Goal: Information Seeking & Learning: Learn about a topic

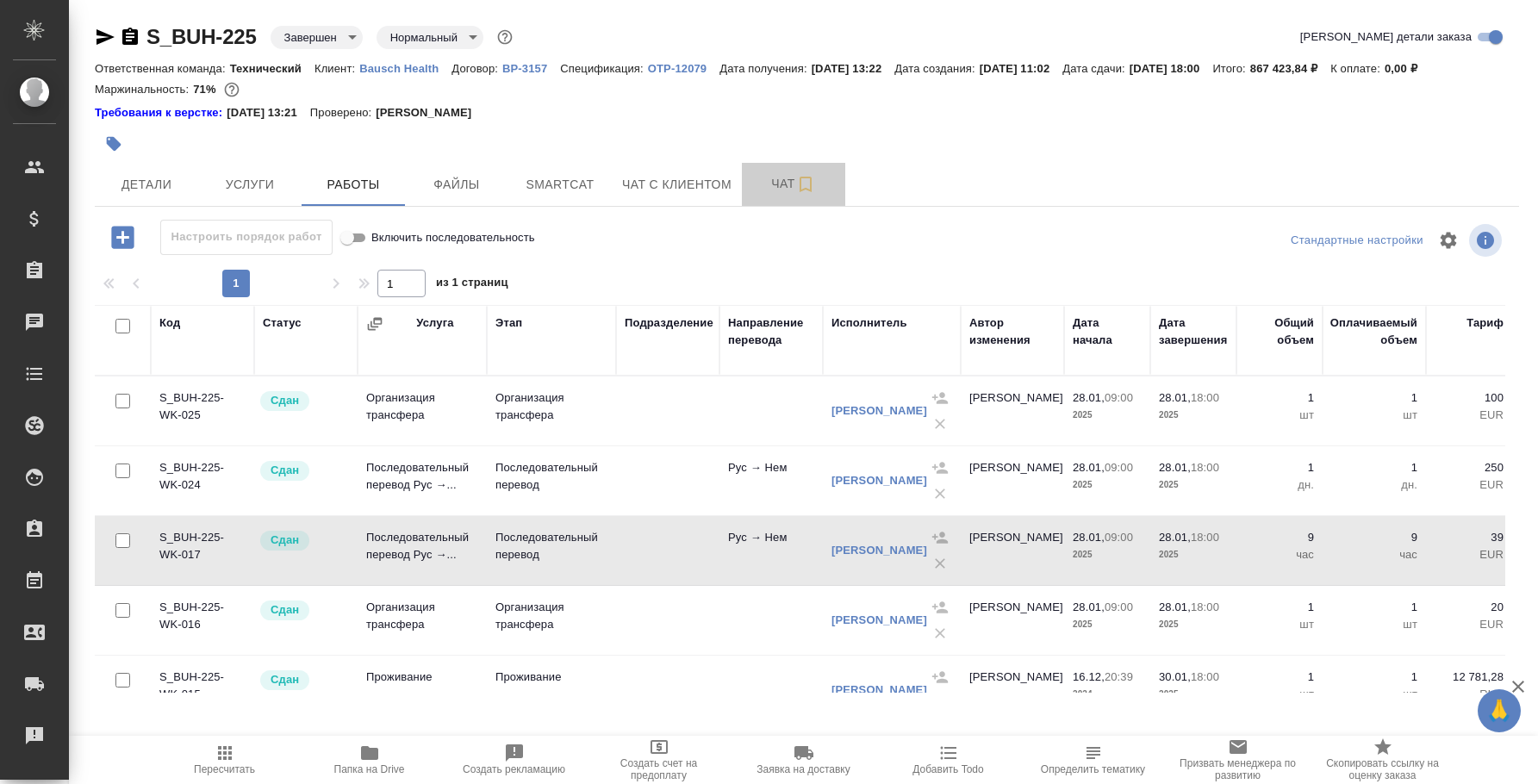
click at [776, 183] on span "Чат" at bounding box center [793, 184] width 83 height 22
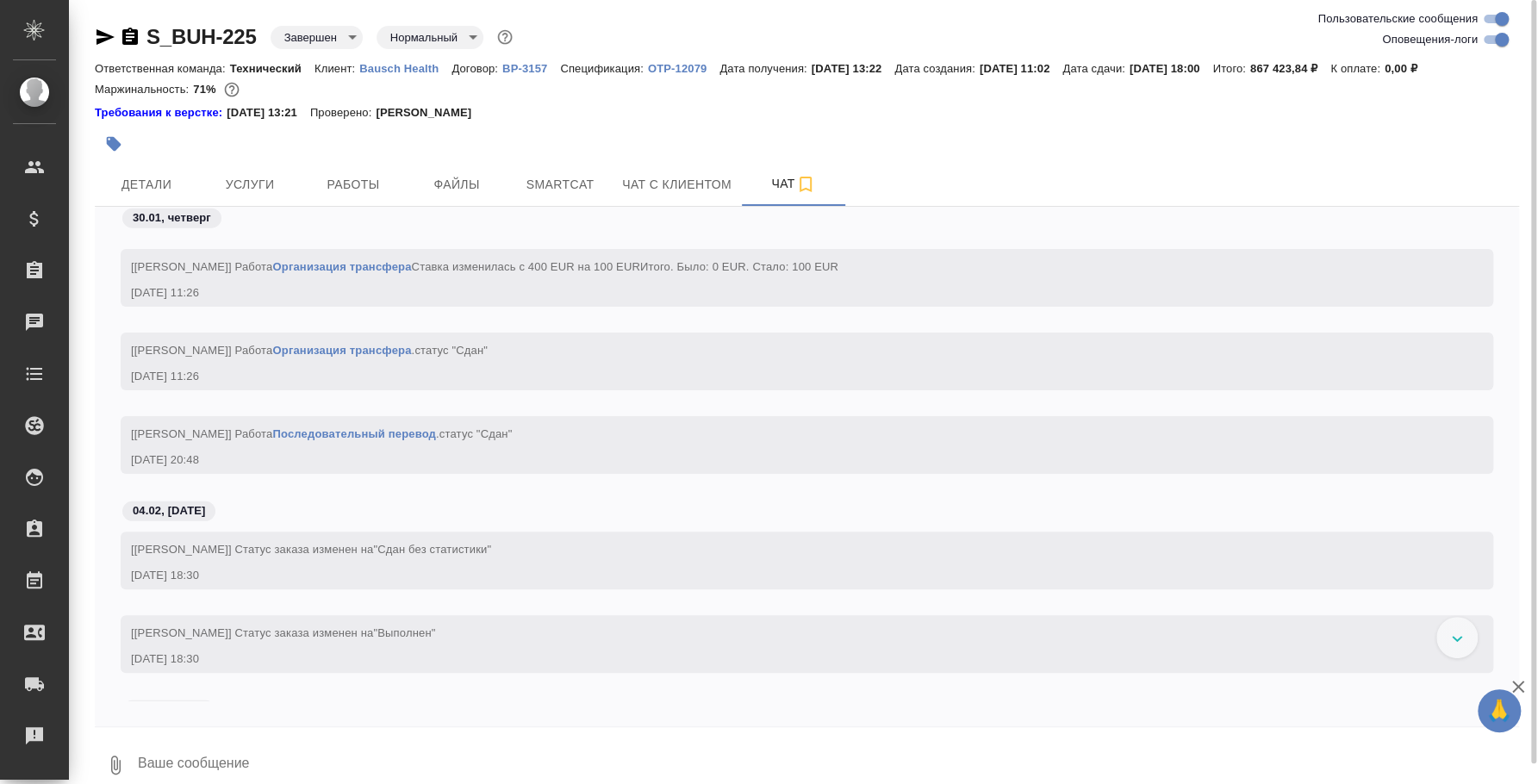
scroll to position [11519, 0]
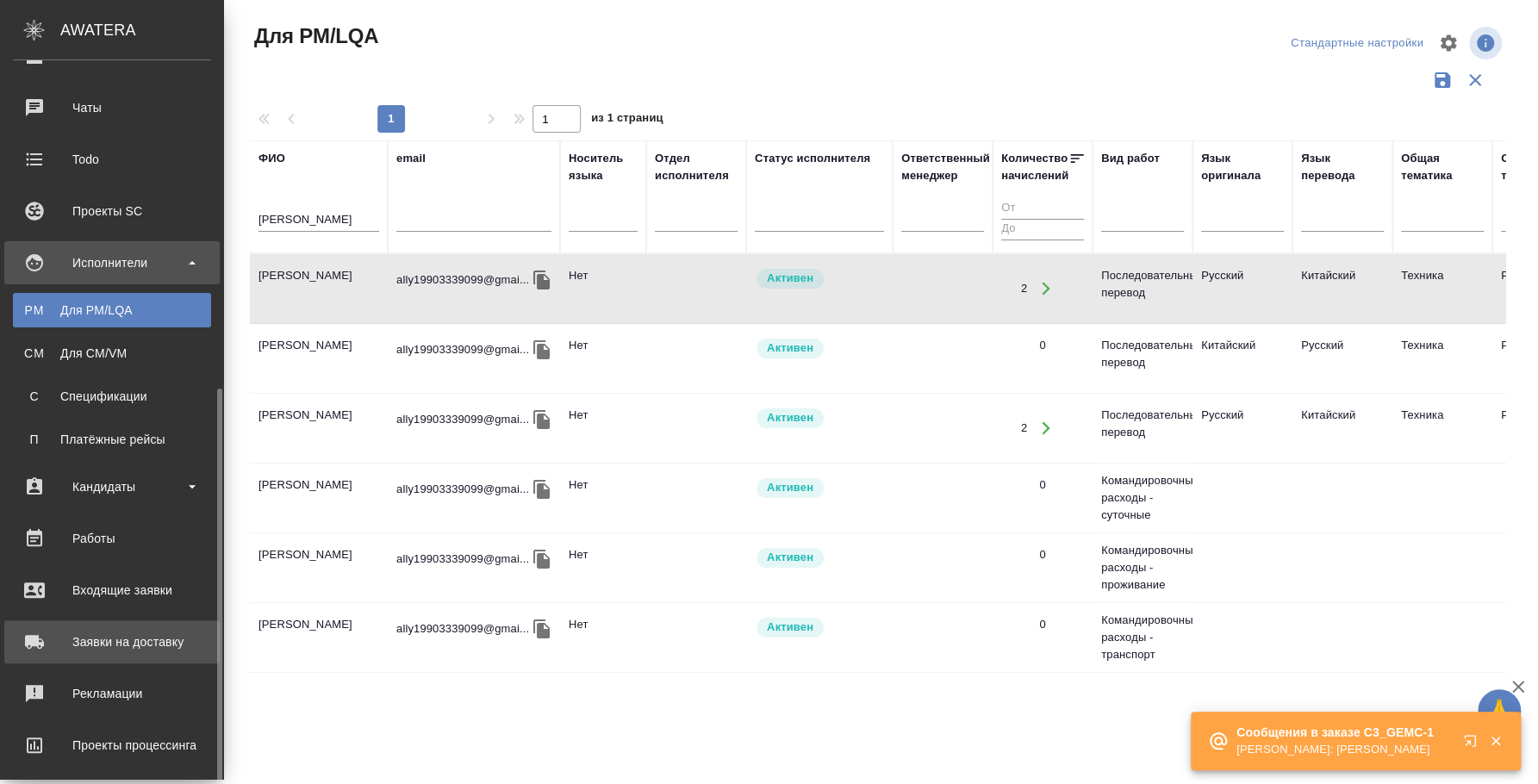
scroll to position [330, 0]
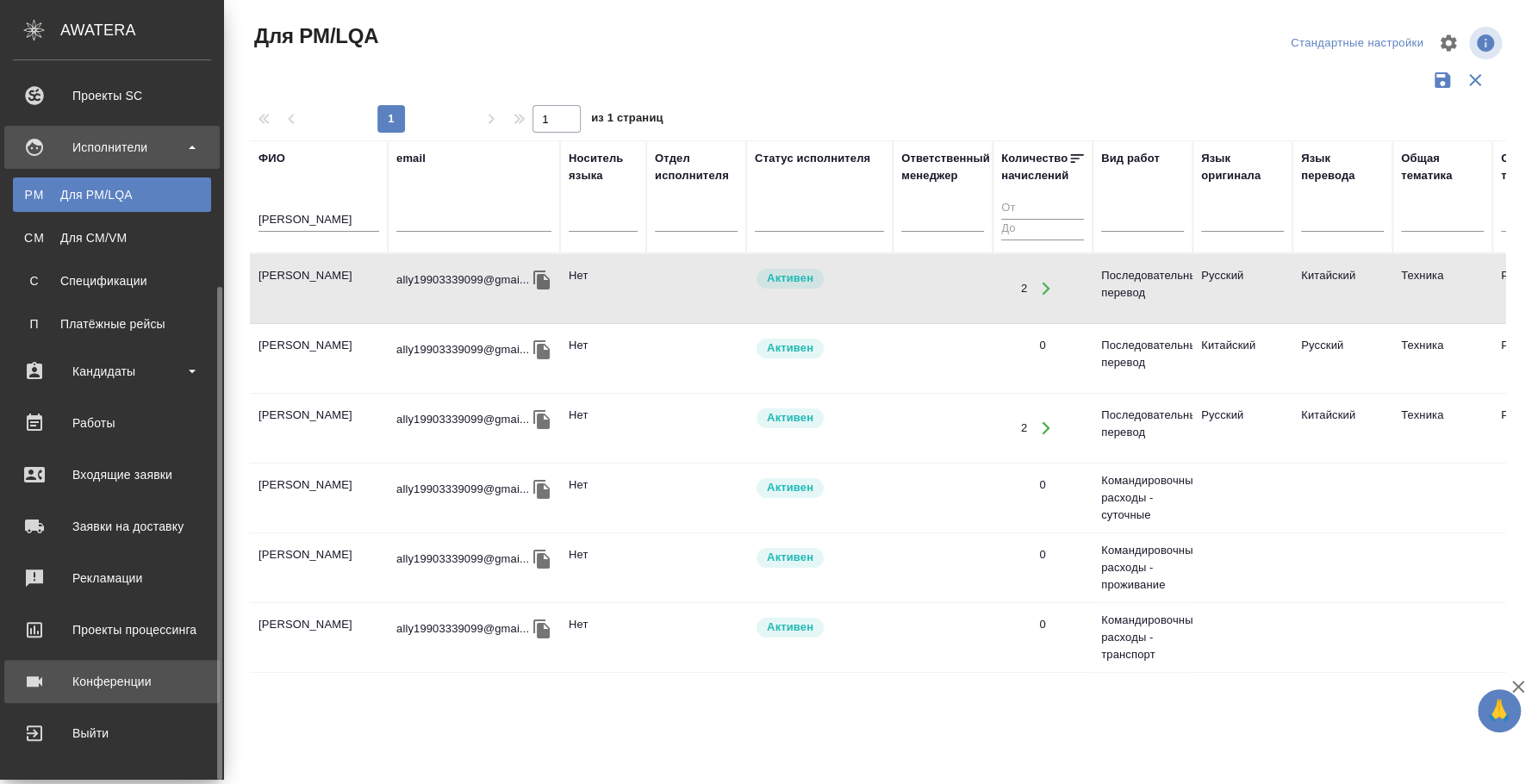
click at [144, 685] on div "Конференции" at bounding box center [112, 681] width 198 height 26
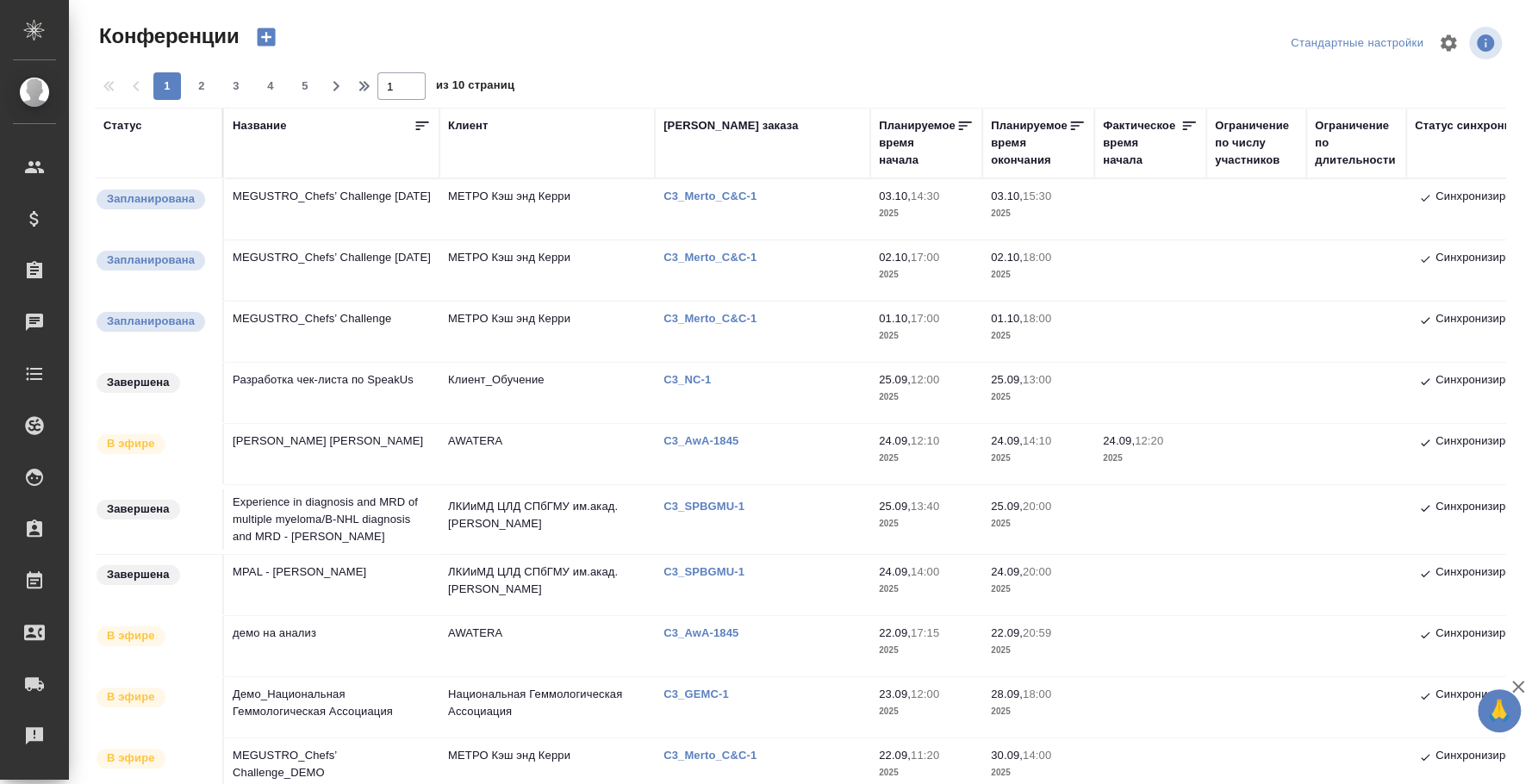
type input "[PERSON_NAME]"
click at [817, 42] on div at bounding box center [806, 44] width 474 height 42
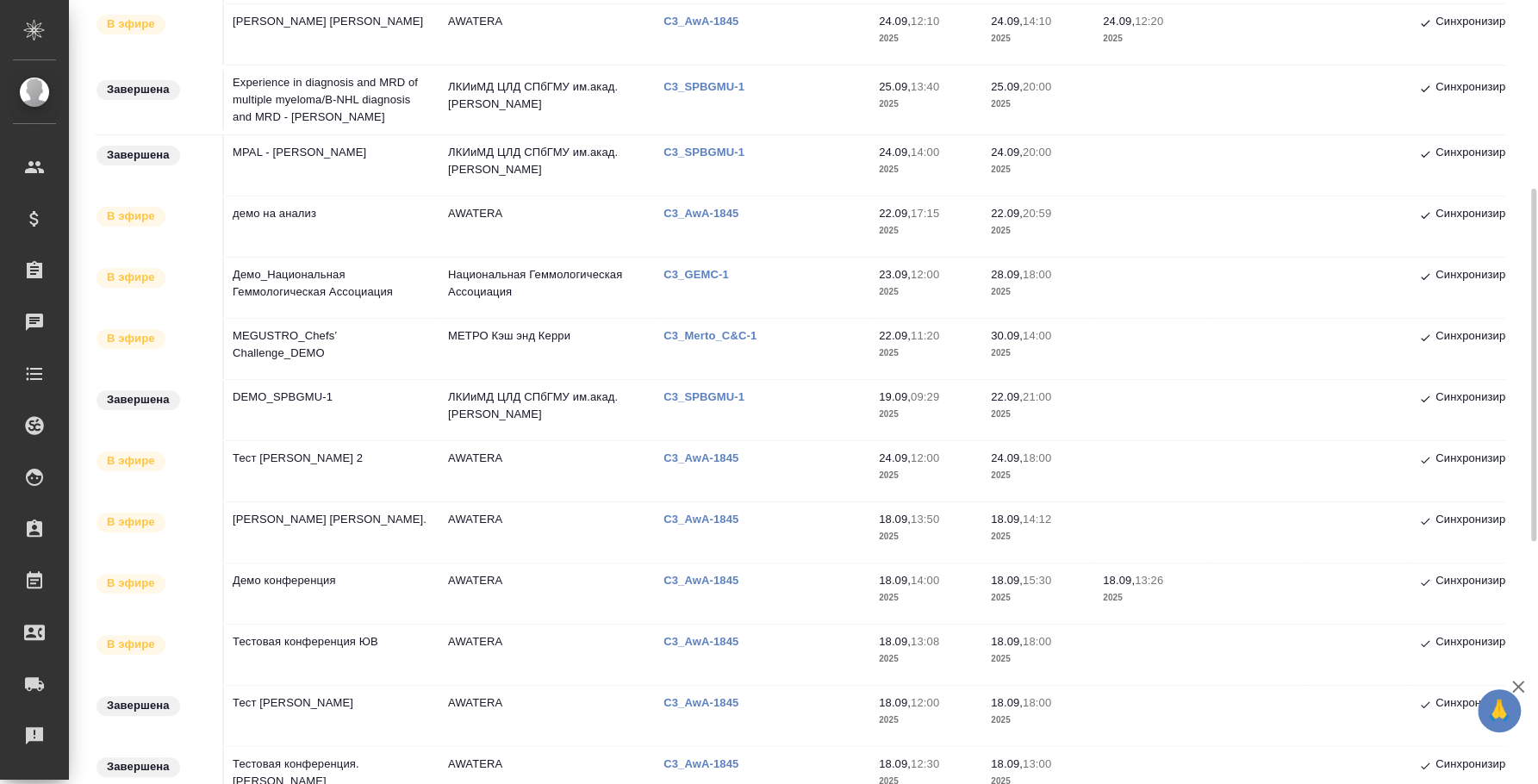
scroll to position [97, 0]
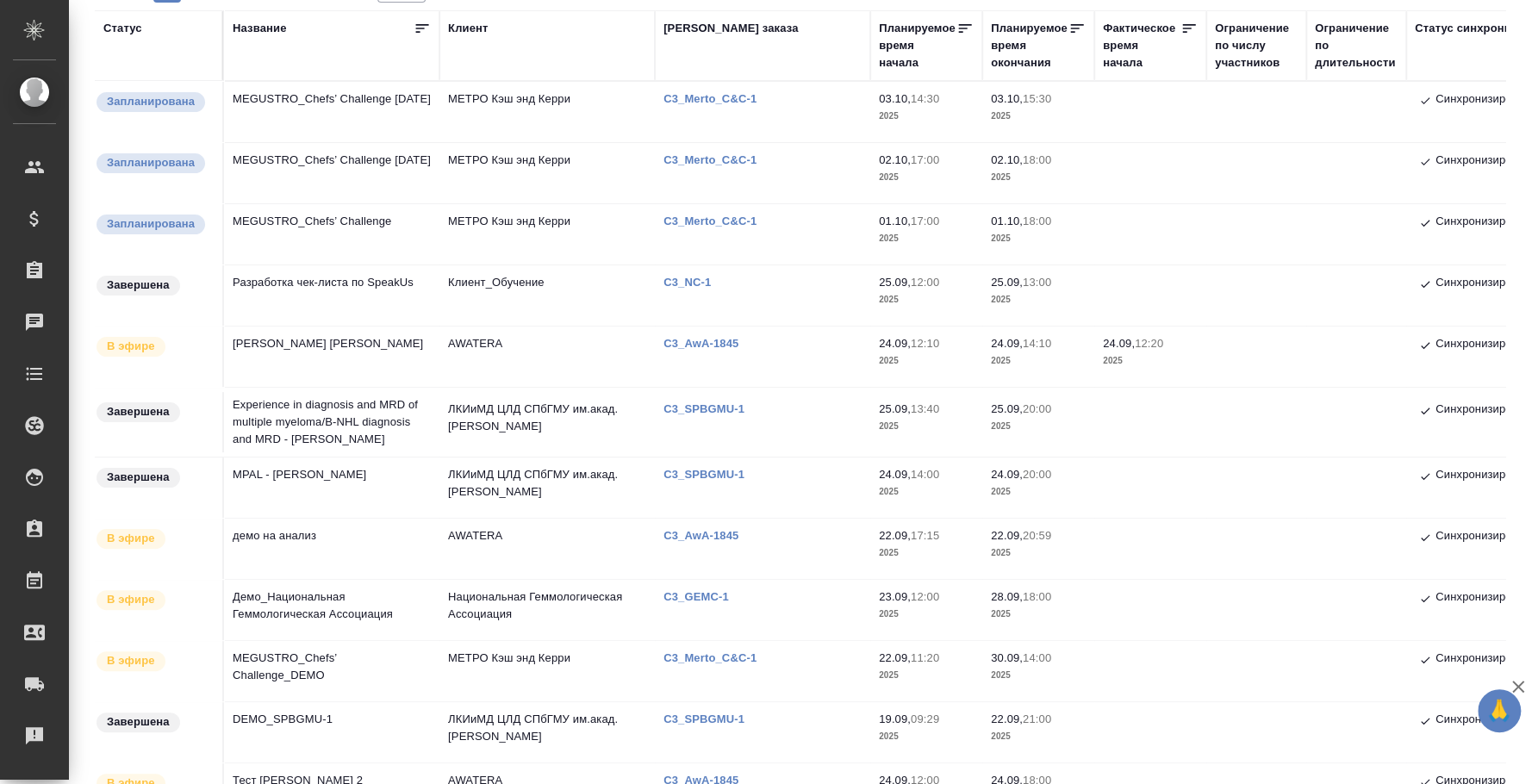
click at [297, 469] on td "MPAL - Marie Christine Bene" at bounding box center [331, 487] width 215 height 60
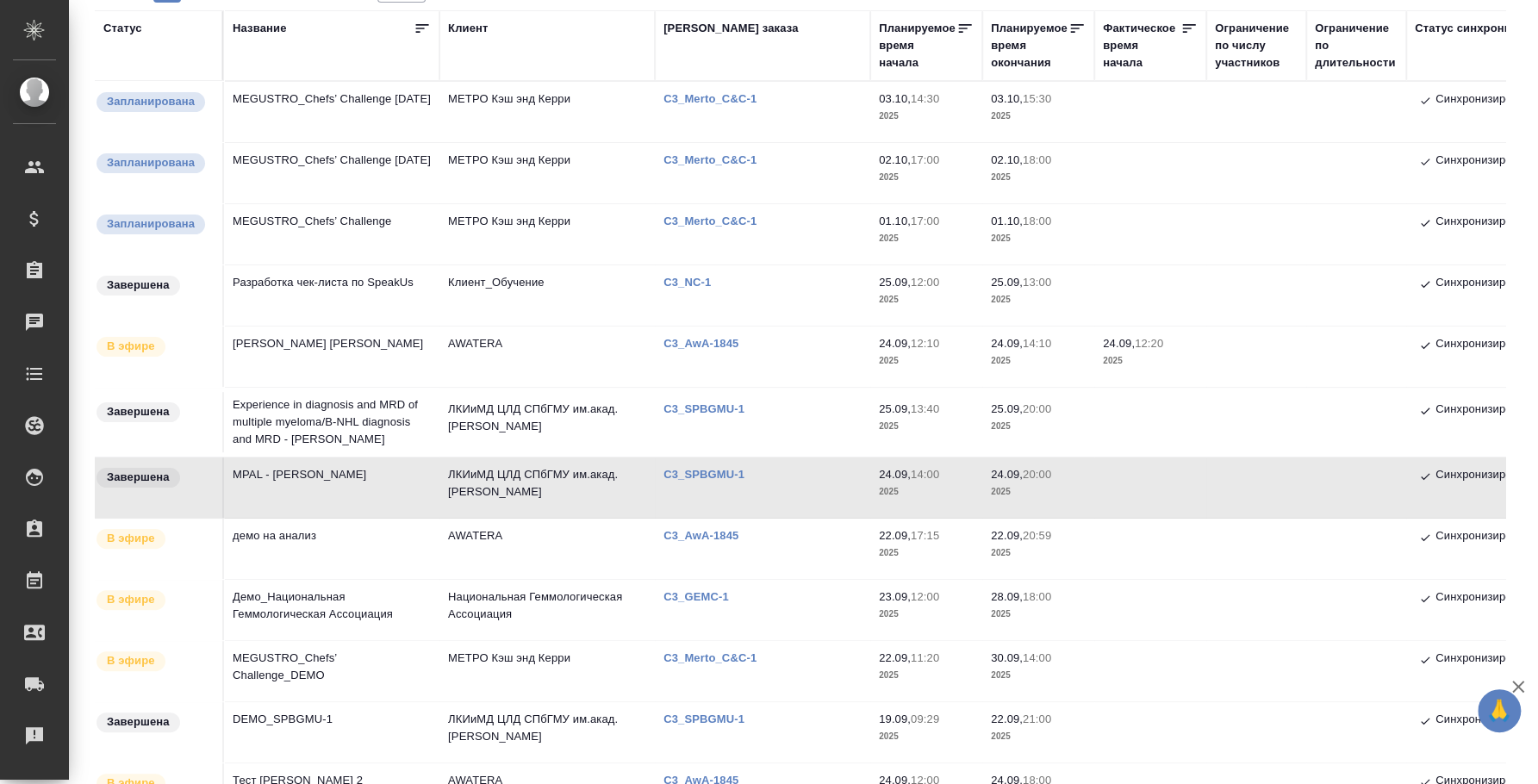
click at [320, 423] on td "Experience in diagnosis and MRD of multiple myeloma/В-NHL diagnosis and MRD - […" at bounding box center [331, 421] width 215 height 69
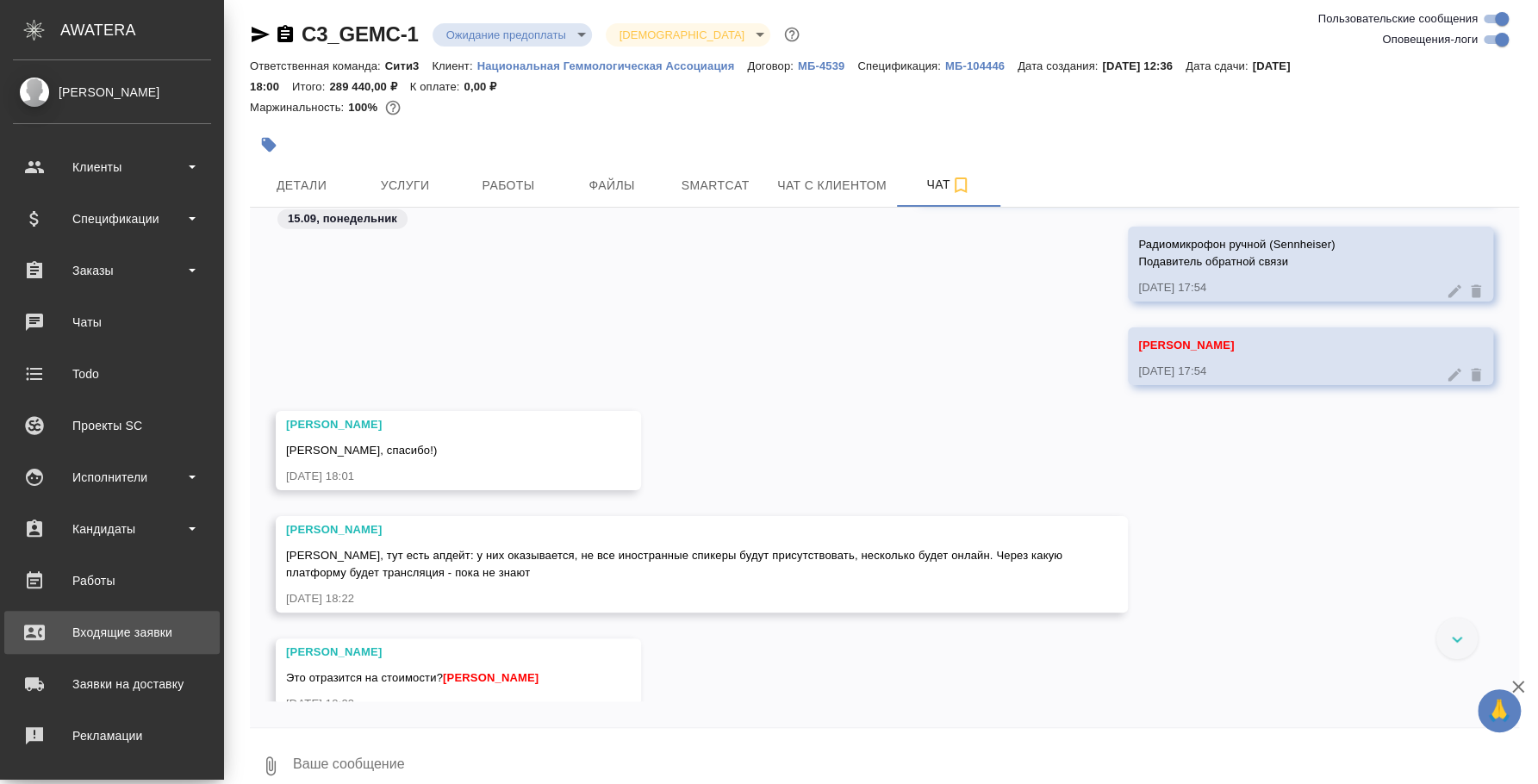
scroll to position [157, 0]
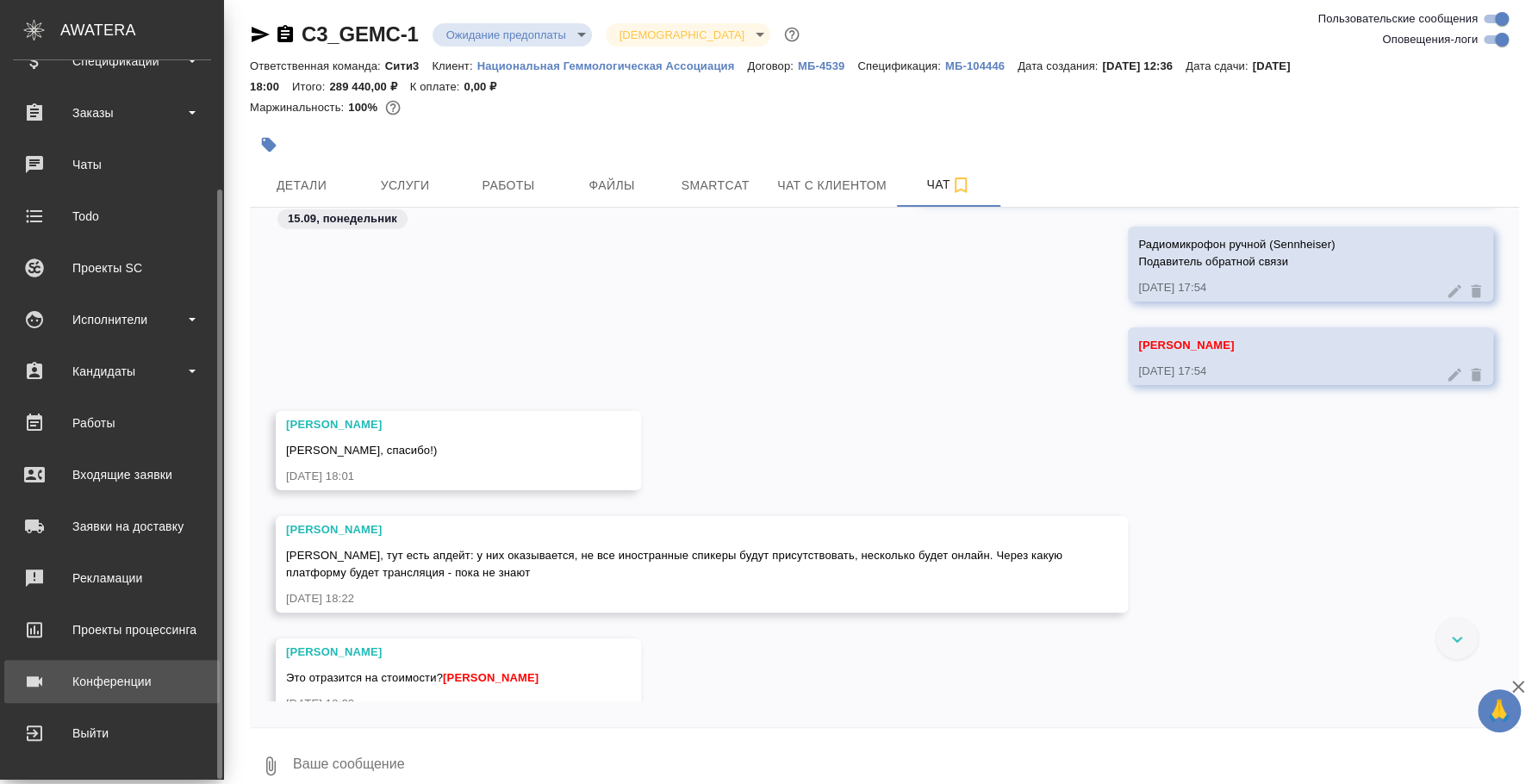
click at [116, 671] on div "Конференции" at bounding box center [112, 681] width 198 height 26
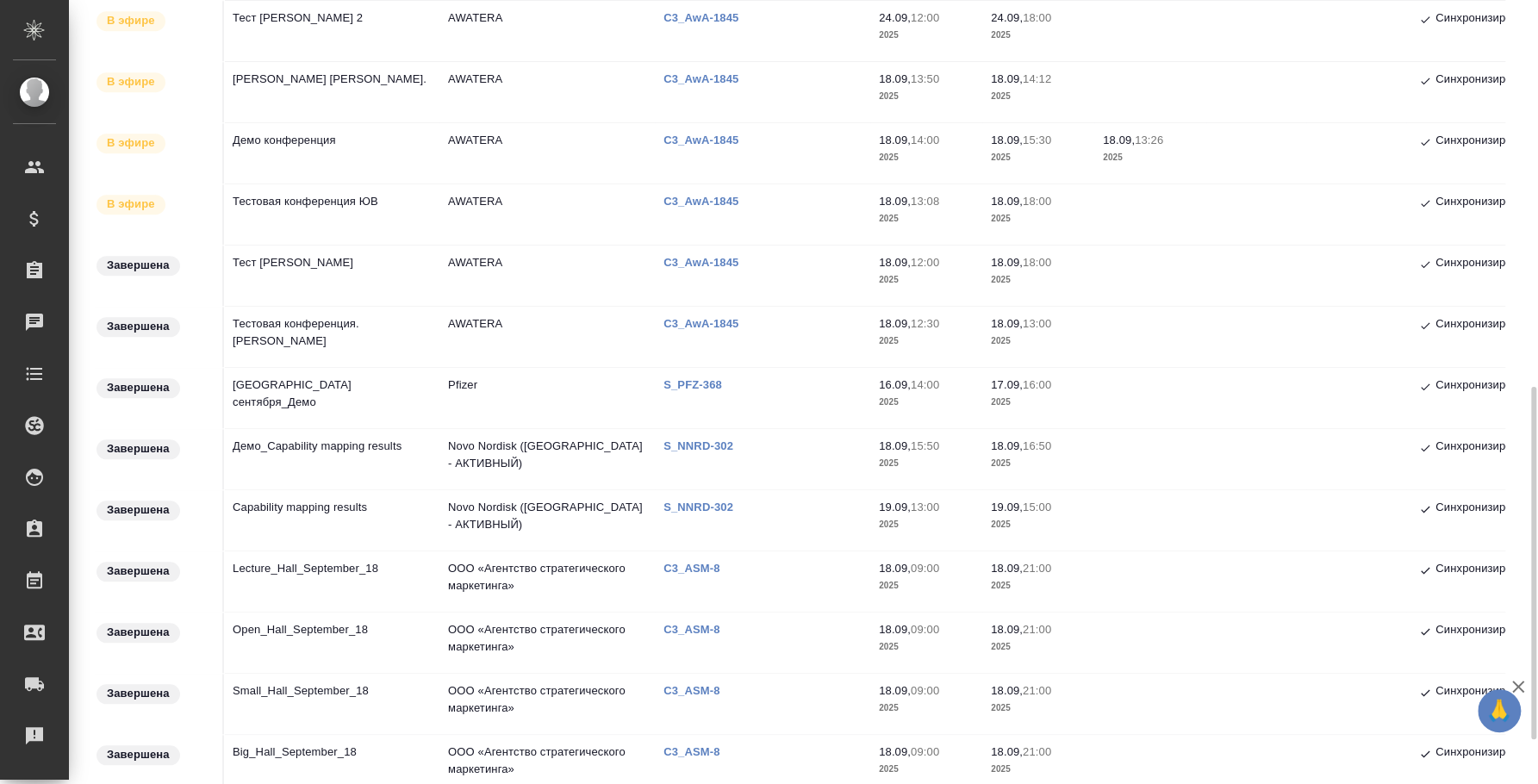
scroll to position [957, 0]
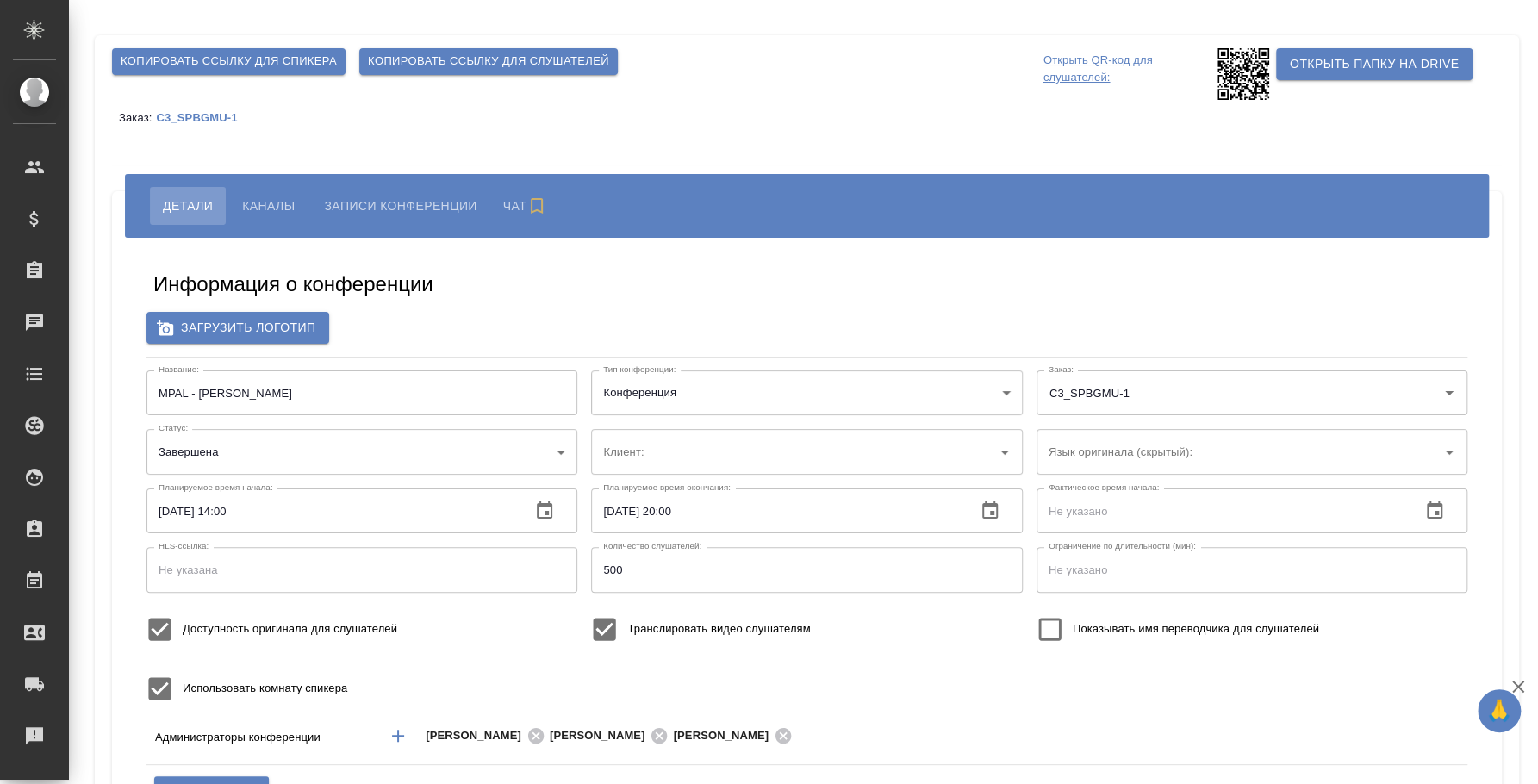
type input "ЛКИиМД ЦЛД СПбГМУ им.акад. [PERSON_NAME]"
type input "400"
click at [293, 205] on span "Каналы" at bounding box center [268, 206] width 52 height 21
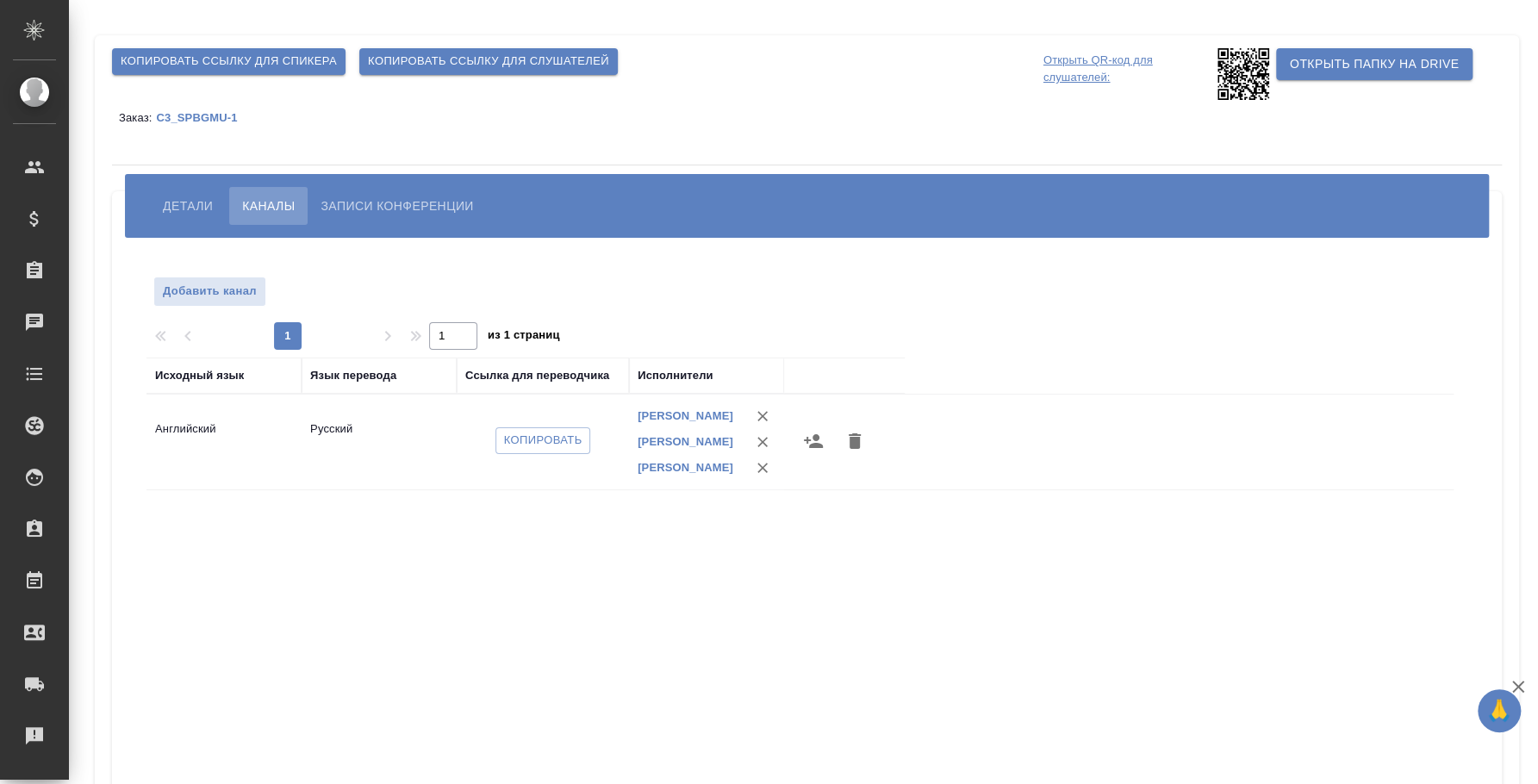
click at [424, 201] on span "Записи конференции" at bounding box center [396, 206] width 152 height 21
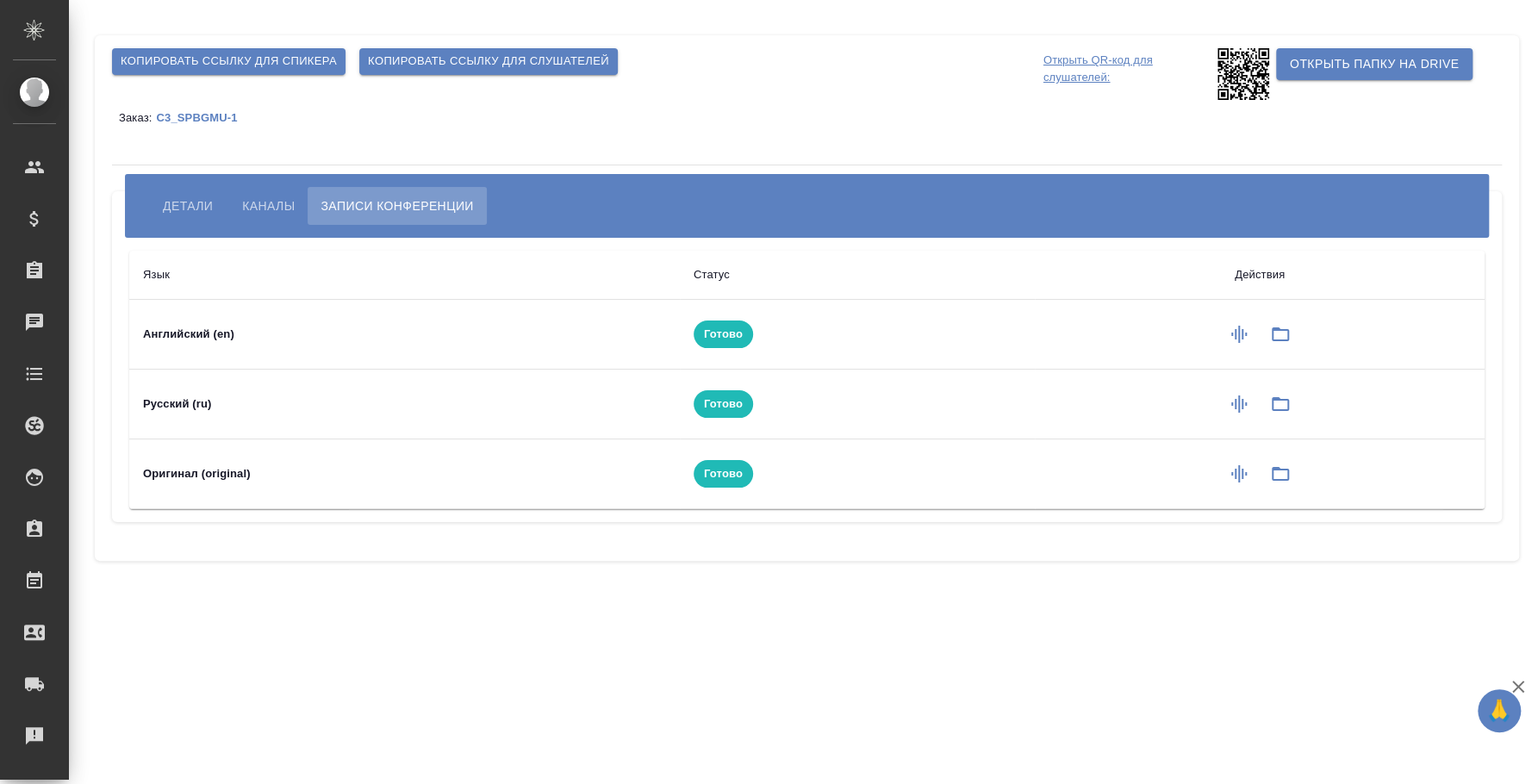
click at [164, 224] on div "Детали Каналы Записи конференции" at bounding box center [807, 205] width 1364 height 64
click at [166, 211] on span "Детали" at bounding box center [187, 206] width 50 height 21
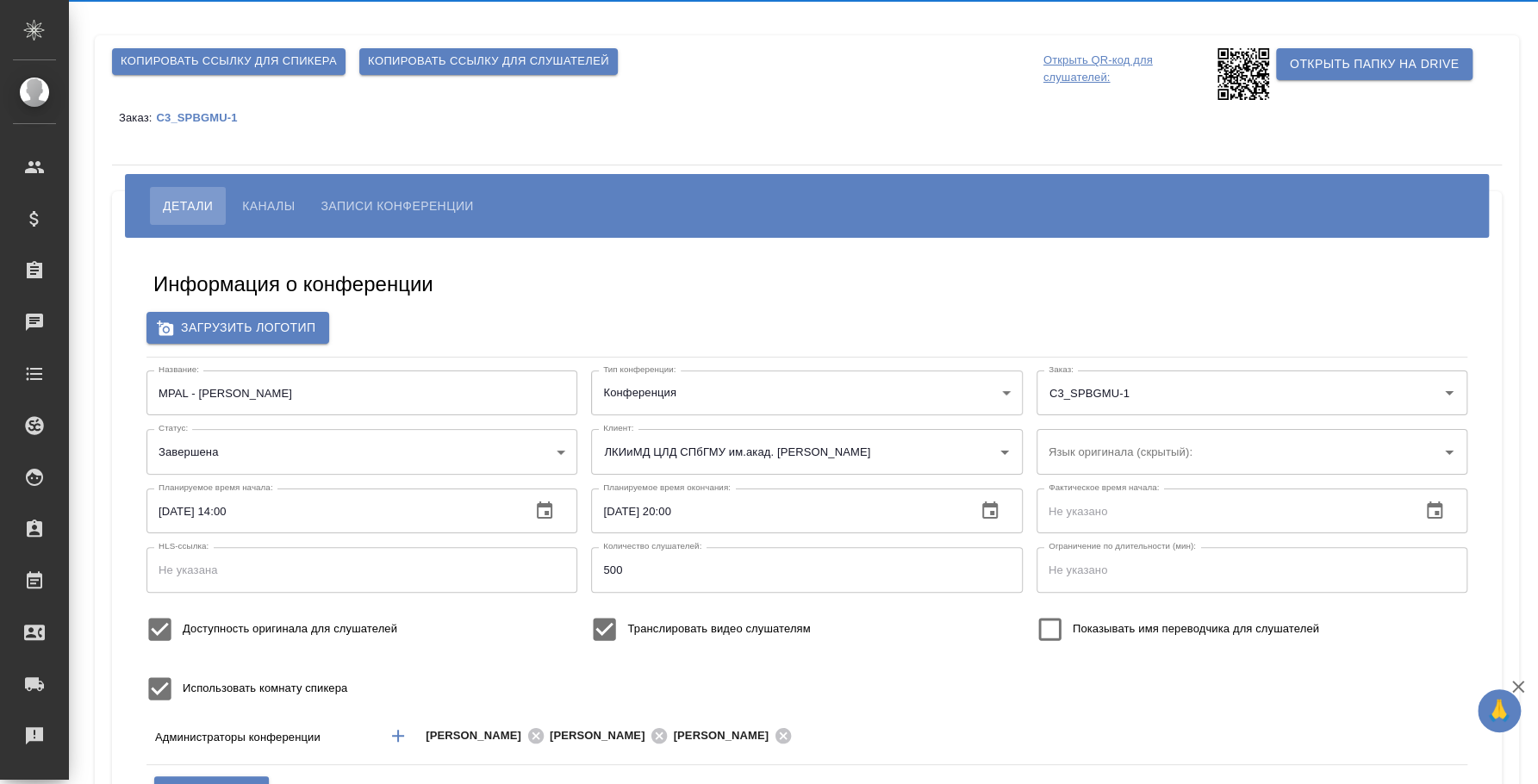
type input "400"
